Goal: Task Accomplishment & Management: Complete application form

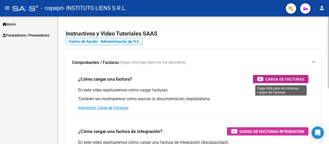
click at [272, 78] on span "Carga de Facturas" at bounding box center [284, 79] width 39 height 6
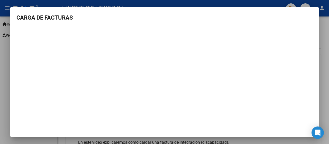
scroll to position [2, 0]
click at [329, 92] on div at bounding box center [164, 72] width 329 height 144
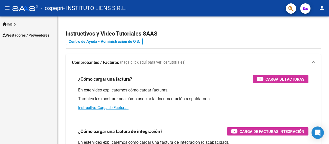
click at [18, 35] on span "Prestadores / Proveedores" at bounding box center [26, 35] width 47 height 6
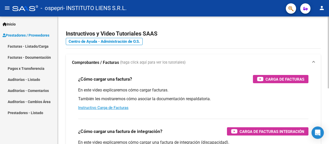
click at [117, 111] on div "¿Cómo cargar una factura? Carga de Facturas En este video explicaremos cómo car…" at bounding box center [193, 93] width 243 height 44
click at [123, 108] on link "Instructivo Carga de Facturas" at bounding box center [103, 107] width 50 height 5
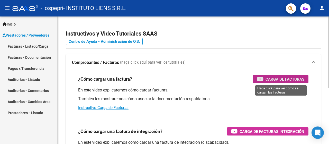
click at [269, 78] on span "Carga de Facturas" at bounding box center [284, 79] width 39 height 6
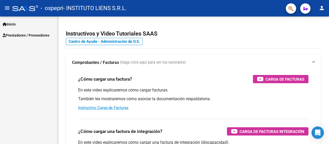
click at [36, 37] on span "Prestadores / Proveedores" at bounding box center [26, 35] width 47 height 6
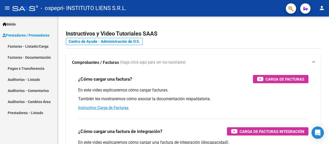
click at [27, 47] on link "Facturas - Listado/Carga" at bounding box center [28, 46] width 57 height 11
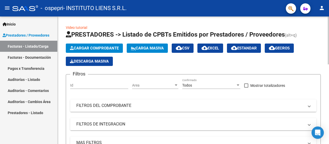
click at [100, 46] on span "Cargar Comprobante" at bounding box center [94, 48] width 49 height 5
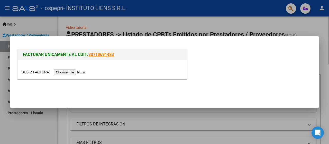
click at [79, 73] on input "file" at bounding box center [54, 71] width 65 height 5
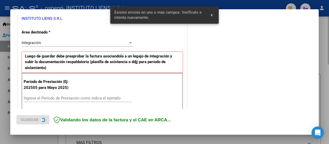
scroll to position [127, 0]
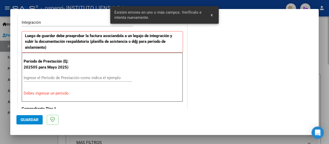
click at [40, 78] on input "Ingrese el Período de Prestación como indica el ejemplo" at bounding box center [78, 77] width 108 height 5
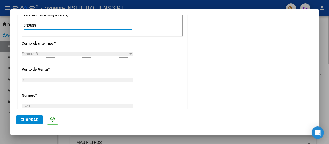
scroll to position [283, 0]
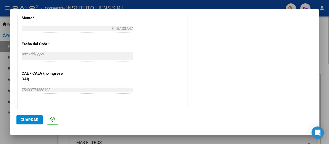
type input "202509"
click at [32, 120] on span "Guardar" at bounding box center [30, 119] width 18 height 5
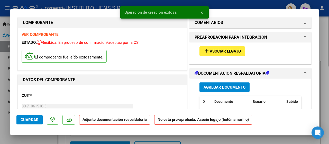
scroll to position [0, 0]
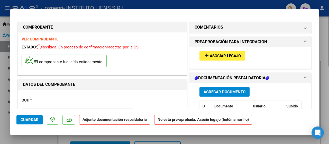
click at [209, 95] on button "Agregar Documento" at bounding box center [224, 92] width 50 height 10
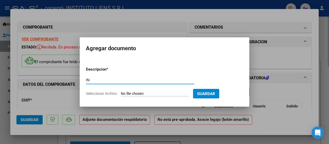
type input "I"
type input "R"
click at [107, 79] on input "MANRIQUESZ" at bounding box center [140, 80] width 108 height 5
type input "MANRIQUEZ"
drag, startPoint x: 209, startPoint y: 92, endPoint x: 213, endPoint y: 91, distance: 4.2
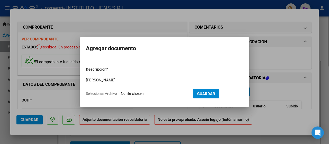
click at [210, 92] on span "Guardar" at bounding box center [206, 93] width 18 height 5
click at [219, 96] on button "Guardar" at bounding box center [206, 94] width 26 height 10
click at [215, 94] on span "Guardar" at bounding box center [206, 93] width 18 height 5
click at [211, 95] on span "Guardar" at bounding box center [206, 93] width 18 height 5
click at [171, 94] on input "Seleccionar Archivo" at bounding box center [155, 93] width 68 height 5
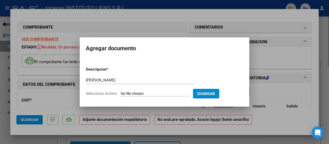
type input "C:\fakepath\MANRIQUEZ PRELIQUIDACION.pdf"
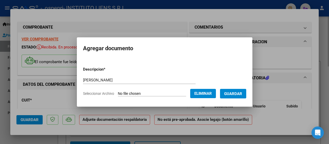
click at [233, 91] on span "Guardar" at bounding box center [233, 93] width 18 height 5
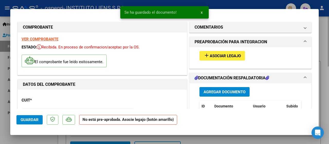
click at [223, 79] on h1 "DOCUMENTACIÓN RESPALDATORIA" at bounding box center [231, 78] width 74 height 6
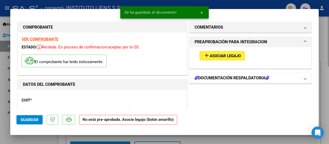
click at [223, 79] on h1 "DOCUMENTACIÓN RESPALDATORIA" at bounding box center [231, 78] width 74 height 6
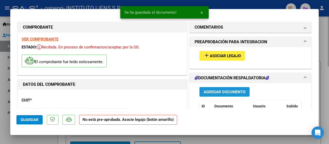
click at [227, 90] on span "Agregar Documento" at bounding box center [224, 91] width 42 height 5
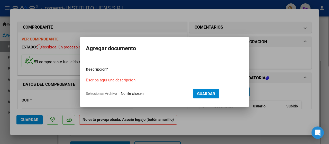
click at [146, 77] on div "Escriba aquí una descripcion" at bounding box center [140, 80] width 108 height 8
type input "M"
type input "I"
click at [144, 79] on input "I" at bounding box center [140, 80] width 108 height 5
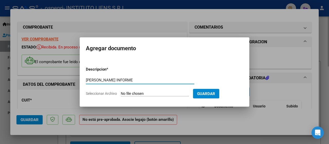
type input "MANRIQUEZ INFORME"
click at [149, 91] on input "Seleccionar Archivo" at bounding box center [155, 93] width 68 height 5
type input "C:\fakepath\MANRIQUEZ INFORME.pdf"
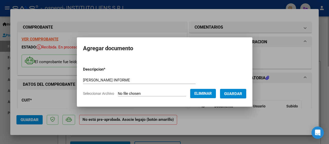
click at [242, 95] on span "Guardar" at bounding box center [233, 93] width 18 height 5
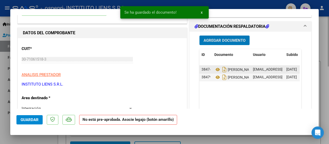
scroll to position [26, 0]
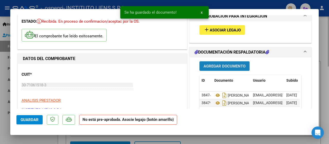
click at [233, 64] on span "Agregar Documento" at bounding box center [224, 66] width 42 height 5
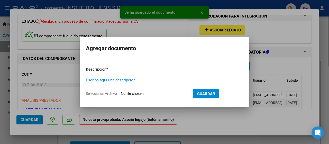
click at [135, 80] on input "Escriba aquí una descripcion" at bounding box center [140, 80] width 108 height 5
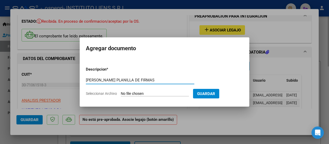
type input "MANRIQUEZ PLANILLA DE FIRMAS"
drag, startPoint x: 215, startPoint y: 91, endPoint x: 174, endPoint y: 91, distance: 41.6
click at [174, 91] on form "Descripcion * MANRIQUEZ PLANILLA DE FIRMAS Escriba aquí una descripcion Selecci…" at bounding box center [164, 81] width 157 height 38
click at [172, 91] on input "Seleccionar Archivo" at bounding box center [155, 93] width 68 height 5
type input "C:\fakepath\MANRIQUEZ PLANILLA DE FIRMAS.pdf"
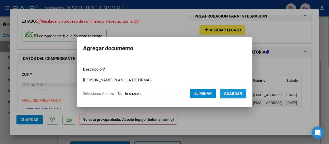
click at [241, 94] on span "Guardar" at bounding box center [233, 93] width 18 height 5
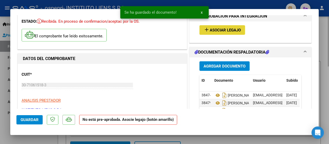
click at [210, 31] on span "Asociar Legajo" at bounding box center [225, 30] width 31 height 5
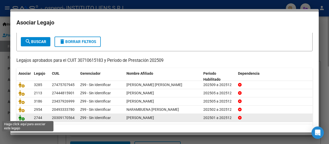
click at [24, 117] on icon at bounding box center [21, 118] width 6 height 6
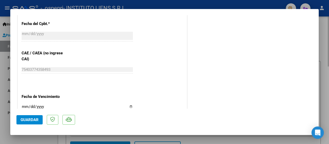
scroll to position [371, 0]
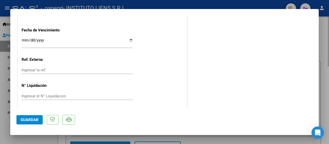
click at [33, 123] on button "Guardar" at bounding box center [29, 119] width 26 height 9
click at [31, 122] on button "Guardar" at bounding box center [29, 119] width 26 height 9
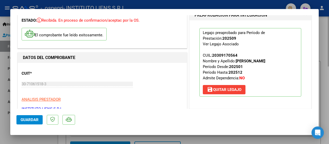
scroll to position [11, 0]
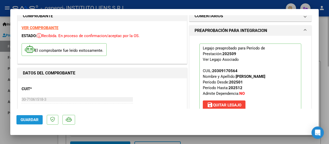
click at [33, 122] on button "Guardar" at bounding box center [29, 119] width 26 height 9
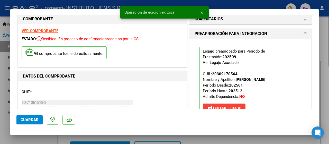
scroll to position [0, 0]
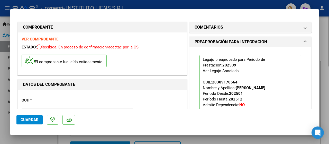
click at [327, 38] on div at bounding box center [164, 72] width 329 height 144
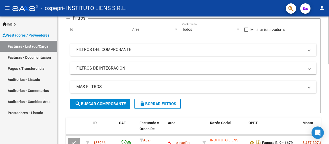
scroll to position [6, 0]
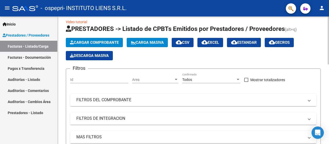
click at [100, 43] on span "Cargar Comprobante" at bounding box center [94, 42] width 49 height 5
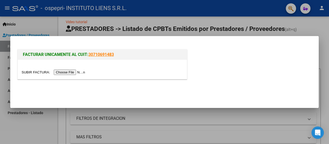
click at [76, 73] on input "file" at bounding box center [54, 71] width 65 height 5
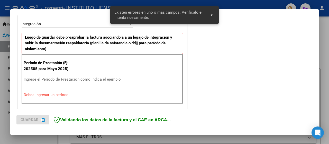
scroll to position [127, 0]
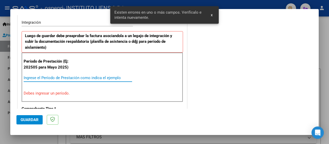
click at [47, 75] on input "Ingrese el Período de Prestación como indica el ejemplo" at bounding box center [78, 77] width 108 height 5
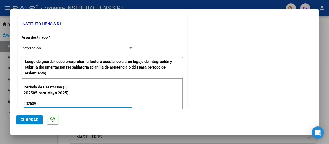
scroll to position [0, 0]
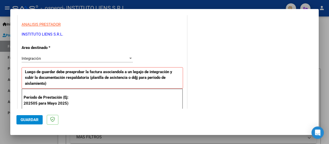
type input "202509"
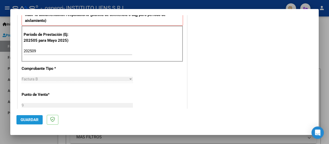
click at [29, 120] on span "Guardar" at bounding box center [30, 119] width 18 height 5
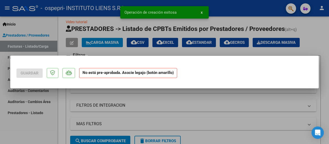
scroll to position [0, 0]
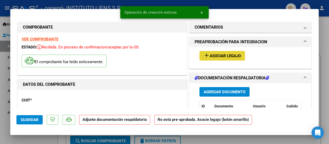
click at [204, 57] on mat-icon "add" at bounding box center [206, 55] width 6 height 6
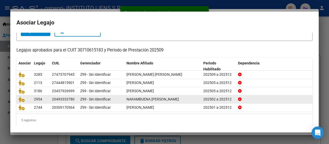
scroll to position [39, 0]
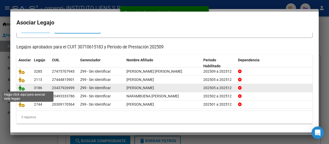
drag, startPoint x: 21, startPoint y: 88, endPoint x: 75, endPoint y: 96, distance: 54.6
click at [21, 88] on icon at bounding box center [21, 88] width 6 height 6
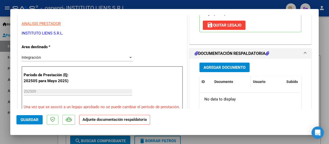
scroll to position [103, 0]
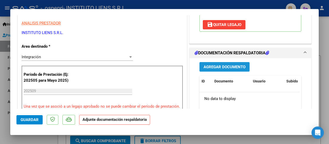
click at [226, 64] on span "Agregar Documento" at bounding box center [224, 66] width 42 height 5
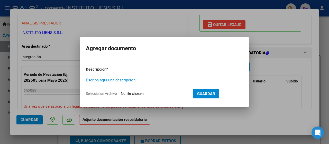
click at [149, 79] on input "Escriba aquí una descripcion" at bounding box center [140, 80] width 108 height 5
type input "MUÑOZ PRELIQUIDACION"
click at [129, 96] on input "Seleccionar Archivo" at bounding box center [155, 93] width 68 height 5
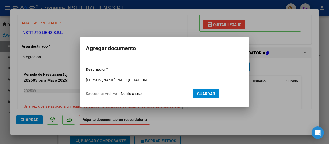
type input "C:\fakepath\MUÑOZ FRANCISCO PRELIQUIDACION.pdf"
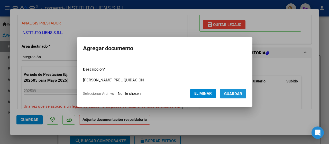
click at [240, 94] on span "Guardar" at bounding box center [233, 93] width 18 height 5
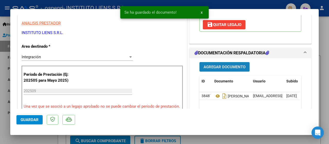
click at [214, 68] on span "Agregar Documento" at bounding box center [224, 66] width 42 height 5
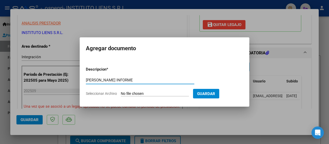
type input "MUÑOZ INFORME"
click at [153, 94] on input "Seleccionar Archivo" at bounding box center [155, 93] width 68 height 5
type input "C:\fakepath\MUÑOZ FRANCISCO INFORME.pdf"
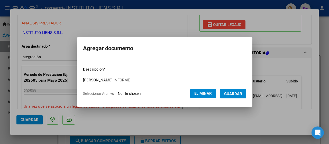
click at [236, 93] on span "Guardar" at bounding box center [233, 93] width 18 height 5
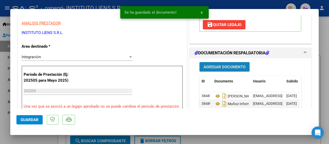
click at [212, 63] on button "Agregar Documento" at bounding box center [224, 67] width 50 height 10
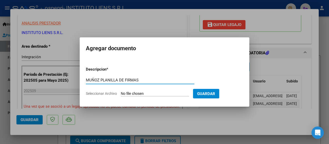
type input "MUÑOZ PLANILLA DE FIRMAS"
click at [147, 89] on form "Descripcion * MUÑOZ PLANILLA DE FIRMAS Escriba aquí una descripcion Seleccionar…" at bounding box center [164, 81] width 157 height 38
click at [146, 91] on input "Seleccionar Archivo" at bounding box center [155, 93] width 68 height 5
type input "C:\fakepath\MUÑOZ FRANCISCO PLANILLA DE FIRMAS.pdf"
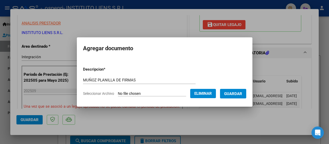
click at [240, 91] on span "Guardar" at bounding box center [233, 93] width 18 height 5
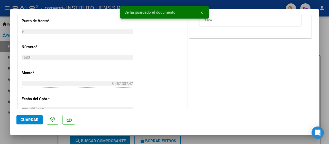
scroll to position [257, 0]
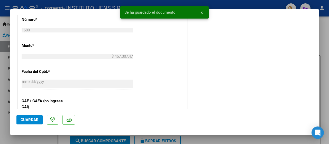
click at [33, 119] on span "Guardar" at bounding box center [30, 119] width 18 height 5
click at [327, 26] on div at bounding box center [164, 72] width 329 height 144
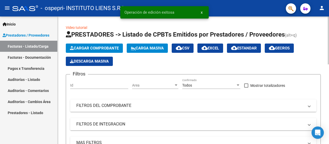
scroll to position [0, 0]
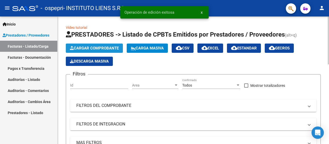
click at [106, 50] on button "Cargar Comprobante" at bounding box center [94, 47] width 57 height 9
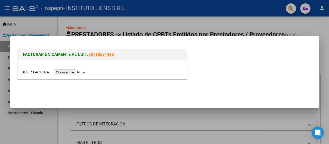
click at [68, 72] on input "file" at bounding box center [54, 71] width 65 height 5
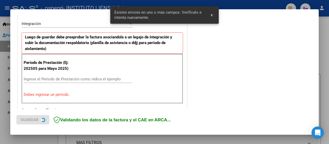
scroll to position [127, 0]
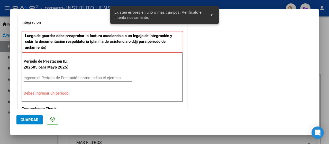
click at [52, 74] on div "Ingrese el Período de Prestación como indica el ejemplo" at bounding box center [78, 78] width 108 height 8
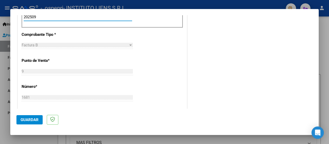
scroll to position [257, 0]
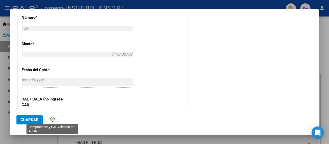
type input "202509"
click at [32, 120] on span "Guardar" at bounding box center [30, 119] width 18 height 5
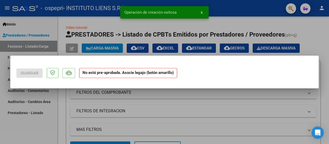
scroll to position [0, 0]
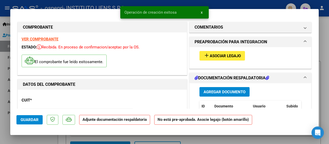
click at [225, 55] on span "Asociar Legajo" at bounding box center [225, 55] width 31 height 5
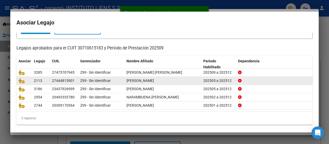
scroll to position [39, 0]
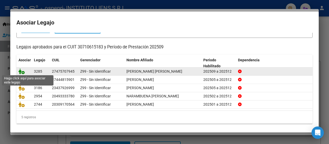
click at [23, 73] on icon at bounding box center [21, 71] width 6 height 6
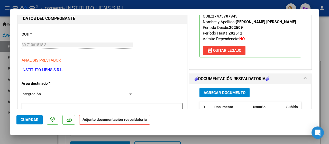
scroll to position [77, 0]
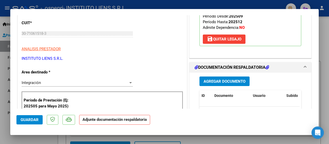
click at [230, 82] on span "Agregar Documento" at bounding box center [224, 81] width 42 height 5
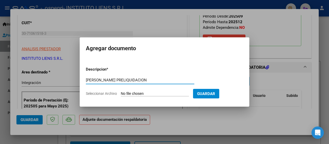
type input "RIOS MANSO PRELIQUIDACION"
click at [136, 88] on div "RIOS MANSO PRELIQUIDACION Escriba aquí una descripcion" at bounding box center [140, 82] width 108 height 13
click at [135, 92] on input "Seleccionar Archivo" at bounding box center [155, 93] width 68 height 5
type input "C:\fakepath\RIOS MANSO ZOE PRELIQUIDACION.pdf"
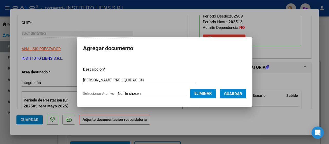
click at [233, 92] on span "Guardar" at bounding box center [233, 93] width 18 height 5
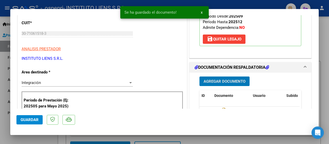
click at [232, 81] on span "Agregar Documento" at bounding box center [224, 81] width 42 height 5
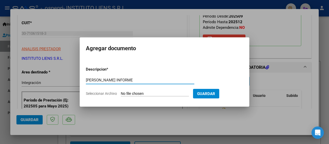
type input "RIOS MANSO INFORME"
click at [148, 91] on input "Seleccionar Archivo" at bounding box center [155, 93] width 68 height 5
type input "C:\fakepath\RIOS MANSO ZOE INFORME.pdf"
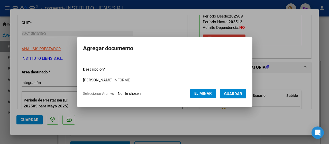
click at [239, 93] on span "Guardar" at bounding box center [233, 93] width 18 height 5
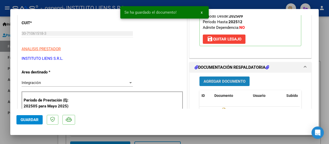
click at [218, 84] on button "Agregar Documento" at bounding box center [224, 81] width 50 height 10
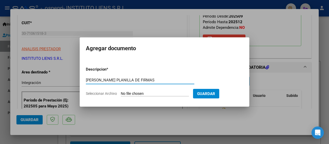
type input "RIOS MANSO PLANILLA DE FIRMAS"
click at [177, 91] on input "Seleccionar Archivo" at bounding box center [155, 93] width 68 height 5
type input "C:\fakepath\RIOS MANSO ZOE PLANILLA DE FIRMAS.pdf"
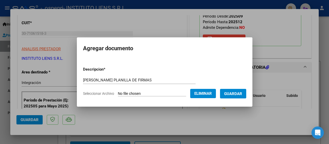
click at [236, 96] on button "Guardar" at bounding box center [233, 94] width 26 height 10
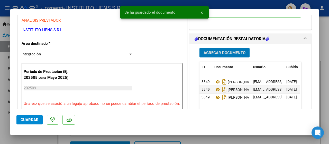
scroll to position [180, 0]
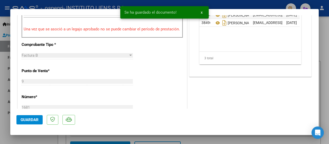
click at [31, 119] on span "Guardar" at bounding box center [30, 119] width 18 height 5
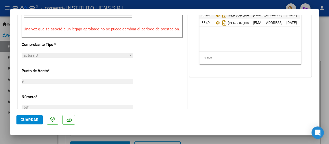
click at [329, 24] on div at bounding box center [164, 72] width 329 height 144
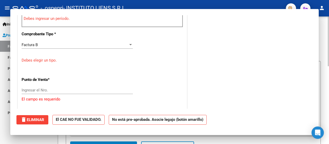
scroll to position [0, 0]
